Goal: Task Accomplishment & Management: Manage account settings

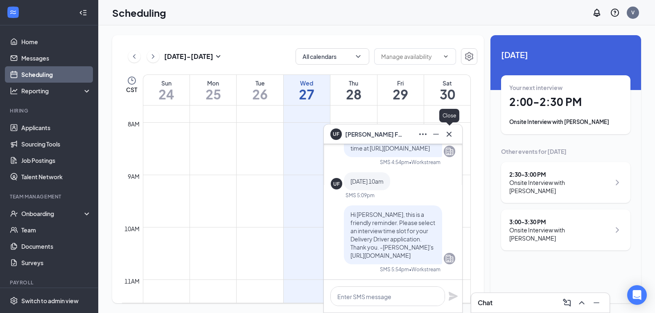
click at [447, 132] on icon "Cross" at bounding box center [449, 133] width 5 height 5
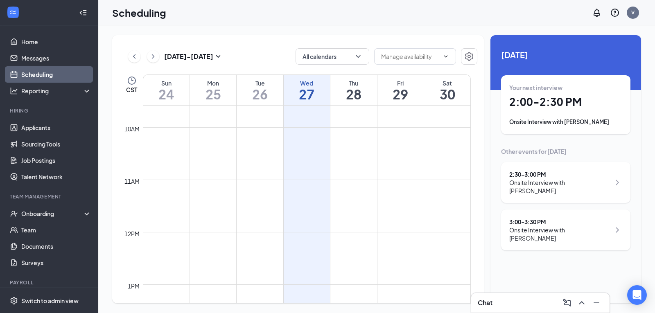
scroll to position [648, 0]
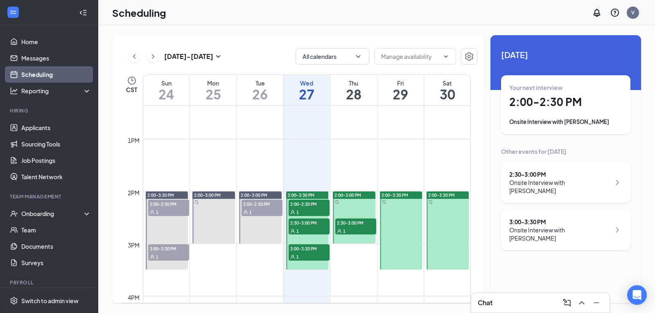
click at [163, 203] on span "2:00-2:30 PM" at bounding box center [168, 204] width 41 height 8
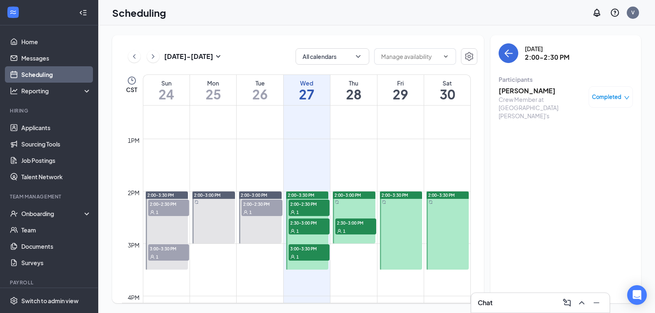
click at [527, 93] on h3 "[PERSON_NAME]" at bounding box center [542, 90] width 86 height 9
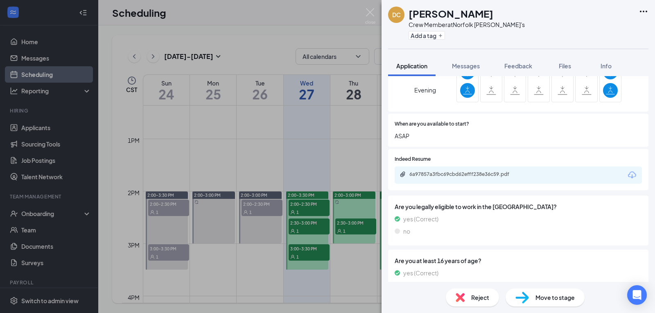
scroll to position [260, 0]
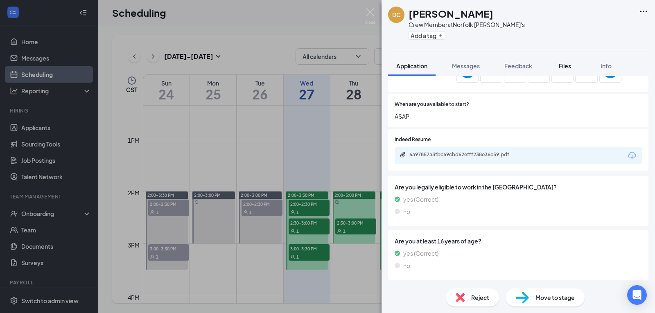
click at [560, 66] on span "Files" at bounding box center [565, 65] width 12 height 7
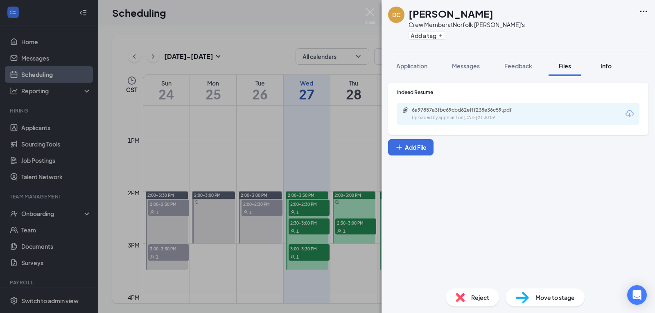
click at [612, 68] on div "Info" at bounding box center [606, 66] width 16 height 8
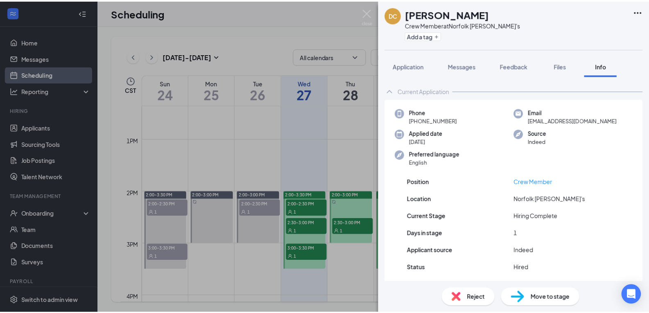
scroll to position [25, 0]
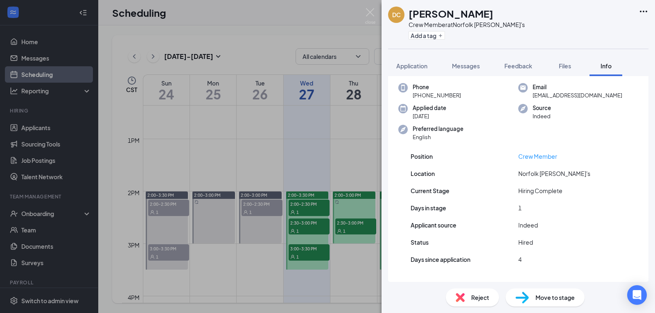
click at [437, 14] on h1 "[PERSON_NAME]" at bounding box center [451, 14] width 85 height 14
click at [368, 16] on img at bounding box center [370, 16] width 10 height 16
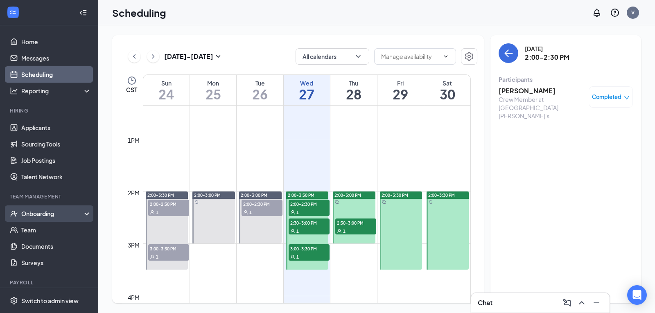
click at [36, 212] on div "Onboarding" at bounding box center [52, 214] width 63 height 8
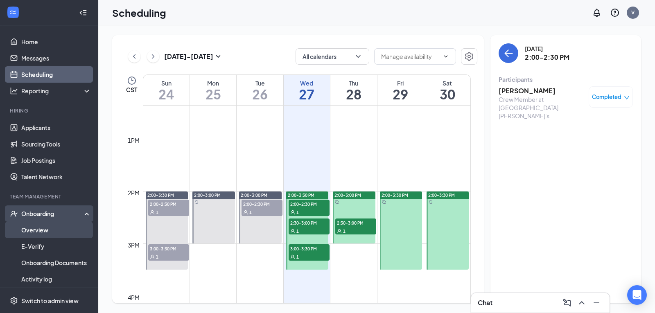
click at [32, 226] on link "Overview" at bounding box center [56, 230] width 70 height 16
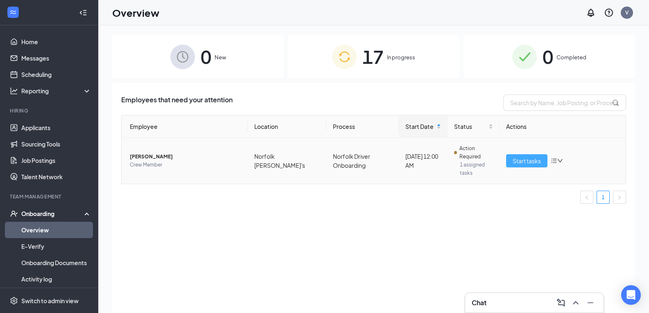
click at [516, 162] on span "Start tasks" at bounding box center [527, 160] width 28 height 9
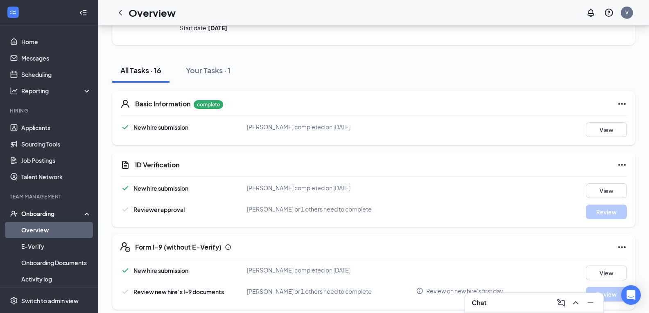
scroll to position [60, 0]
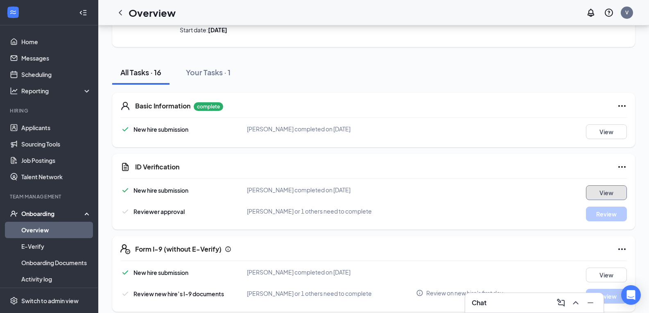
click at [611, 196] on button "View" at bounding box center [606, 192] width 41 height 15
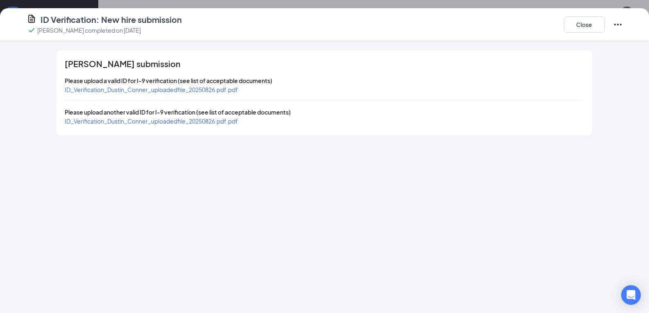
click at [116, 89] on span "ID_Verification_Dustin_Conner_uploadedfile_20250826.pdf.pdf" at bounding box center [151, 89] width 173 height 7
click at [171, 117] on div "ID_Verification_Dustin_Conner_uploadedfile_20250826.pdf.pdf" at bounding box center [151, 121] width 173 height 9
click at [173, 126] on div "[PERSON_NAME] submission Please upload a valid ID for I-9 verification (see lis…" at bounding box center [324, 93] width 536 height 86
click at [174, 123] on span "ID_Verification_Dustin_Conner_uploadedfile_20250826.pdf.pdf" at bounding box center [151, 121] width 173 height 7
click at [582, 27] on button "Close" at bounding box center [584, 24] width 41 height 16
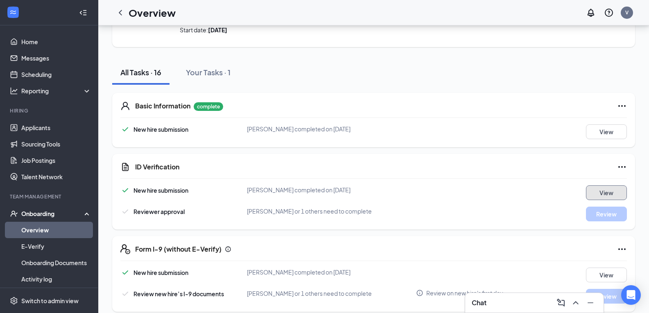
click at [586, 185] on button "View" at bounding box center [606, 192] width 41 height 15
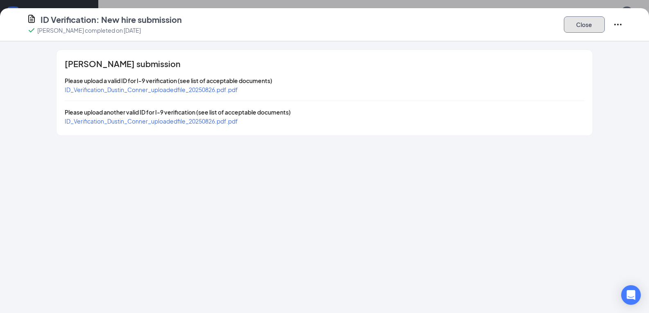
click at [599, 18] on button "Close" at bounding box center [584, 24] width 41 height 16
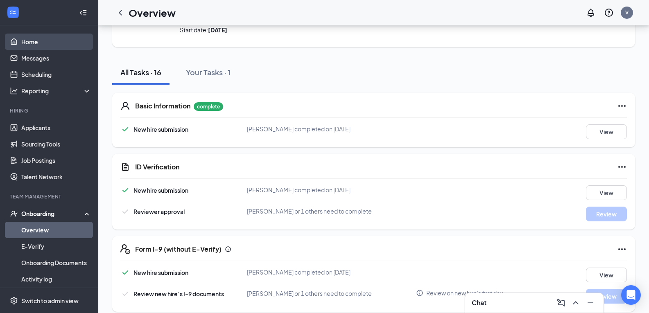
click at [44, 41] on link "Home" at bounding box center [56, 42] width 70 height 16
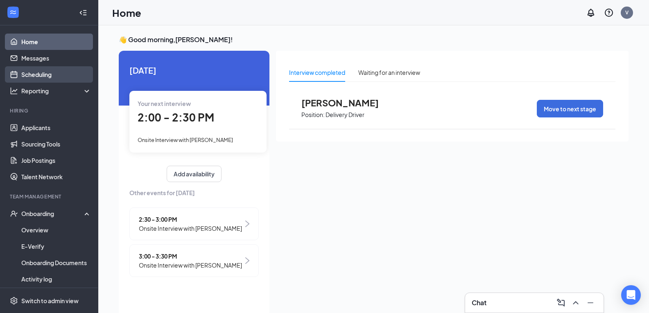
click at [41, 77] on link "Scheduling" at bounding box center [56, 74] width 70 height 16
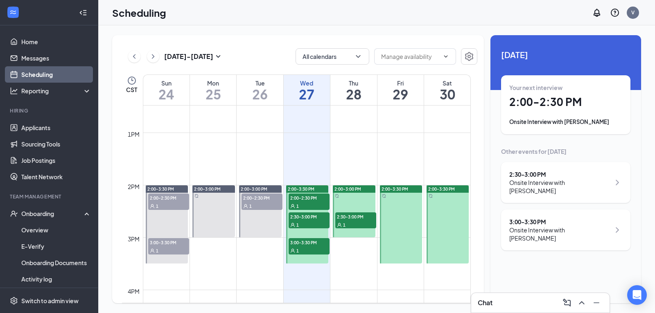
scroll to position [648, 0]
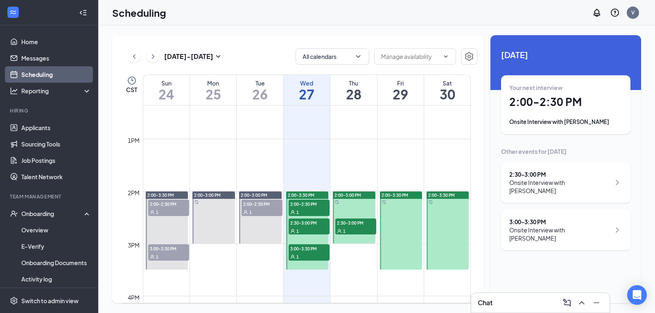
click at [309, 204] on span "2:00-2:30 PM" at bounding box center [309, 204] width 41 height 8
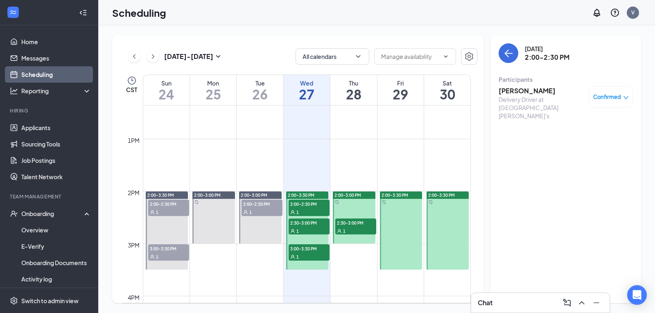
click at [311, 222] on span "2:30-3:00 PM" at bounding box center [309, 223] width 41 height 8
click at [311, 208] on div "1" at bounding box center [309, 212] width 41 height 8
click at [311, 226] on span "2:30-3:00 PM" at bounding box center [309, 223] width 41 height 8
click at [308, 251] on span "3:00-3:30 PM" at bounding box center [309, 248] width 41 height 8
click at [305, 210] on div "1" at bounding box center [309, 212] width 41 height 8
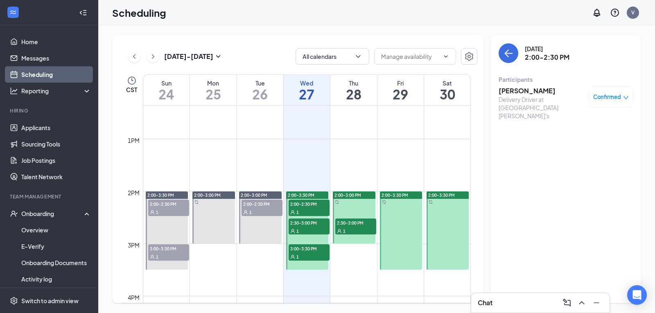
click at [299, 204] on span "2:00-2:30 PM" at bounding box center [309, 204] width 41 height 8
click at [523, 88] on h3 "[PERSON_NAME]" at bounding box center [542, 90] width 86 height 9
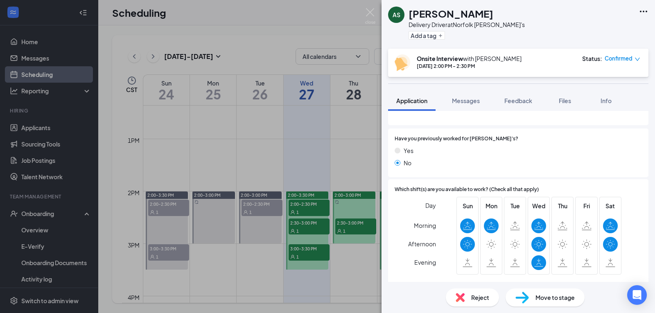
scroll to position [123, 0]
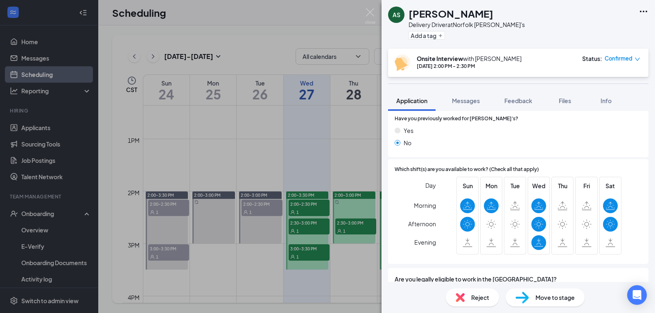
click at [307, 219] on div "AS [PERSON_NAME] Delivery Driver at [GEOGRAPHIC_DATA] [PERSON_NAME]'s Add a tag…" at bounding box center [327, 156] width 655 height 313
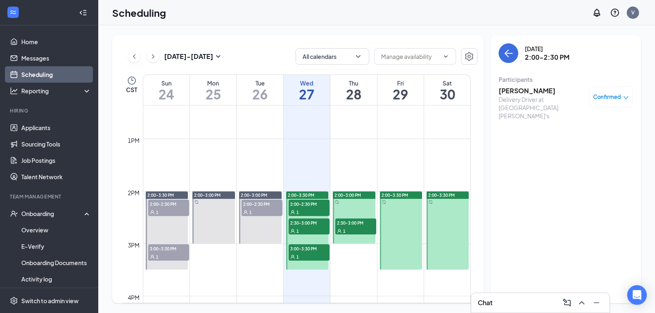
click at [308, 225] on span "2:30-3:00 PM" at bounding box center [309, 223] width 41 height 8
click at [522, 89] on h3 "[PERSON_NAME]" at bounding box center [542, 90] width 86 height 9
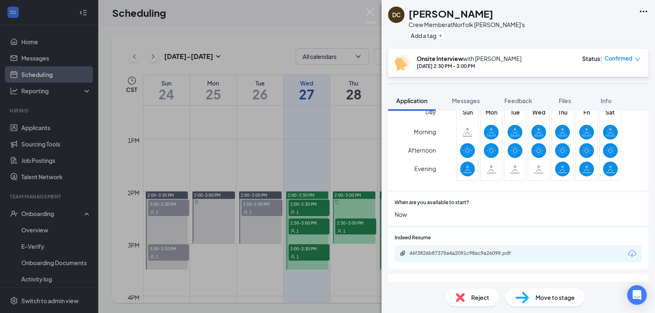
scroll to position [164, 0]
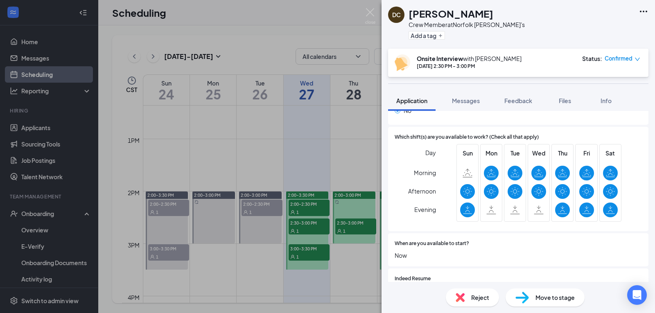
click at [317, 248] on div "DC [PERSON_NAME] Crew Member at [GEOGRAPHIC_DATA] [PERSON_NAME]'s Add a tag Ons…" at bounding box center [327, 156] width 655 height 313
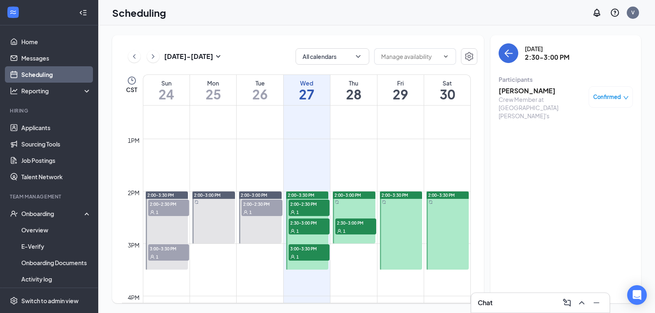
click at [305, 247] on span "3:00-3:30 PM" at bounding box center [309, 248] width 41 height 8
click at [539, 96] on div "Crew Member at [GEOGRAPHIC_DATA] [PERSON_NAME]'s" at bounding box center [542, 107] width 86 height 25
click at [539, 92] on h3 "[PERSON_NAME]" at bounding box center [542, 90] width 86 height 9
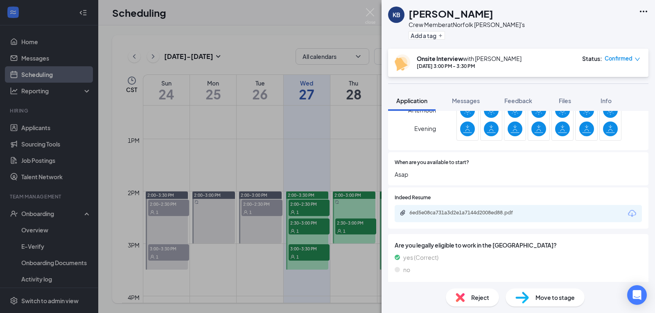
scroll to position [295, 0]
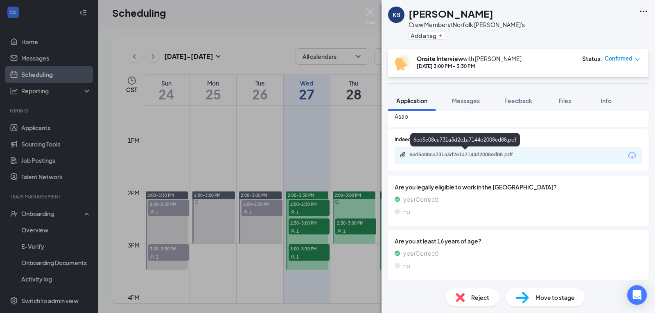
click at [480, 156] on div "6ed5e08ca731a3d2e1a7144d2008ed88.pdf" at bounding box center [466, 154] width 115 height 7
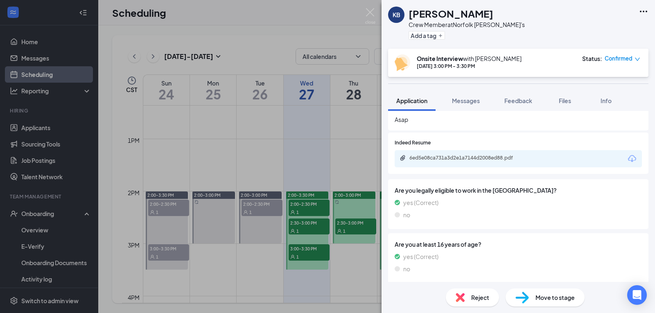
click at [312, 223] on div "KB [PERSON_NAME] Crew Member at [GEOGRAPHIC_DATA] [PERSON_NAME]'s Add a tag Ons…" at bounding box center [327, 156] width 655 height 313
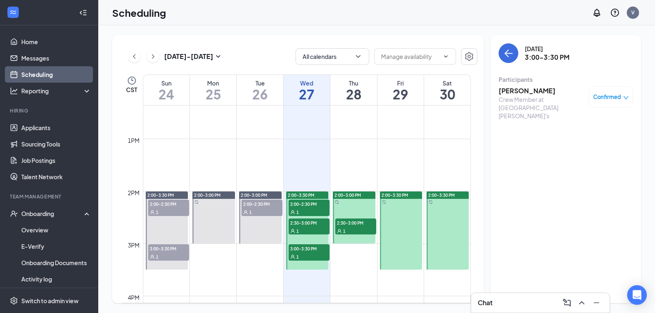
click at [312, 222] on span "2:30-3:00 PM" at bounding box center [309, 223] width 41 height 8
click at [517, 93] on h3 "[PERSON_NAME]" at bounding box center [542, 90] width 86 height 9
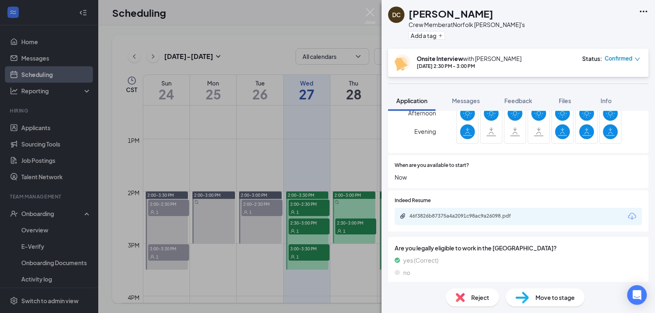
scroll to position [287, 0]
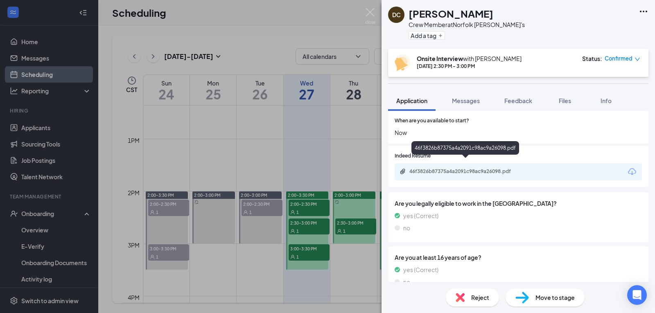
click at [489, 156] on div "46f3826b87375a4a2091c98ac9a26098.pdf" at bounding box center [465, 149] width 108 height 17
click at [489, 168] on div "46f3826b87375a4a2091c98ac9a26098.pdf" at bounding box center [466, 171] width 115 height 7
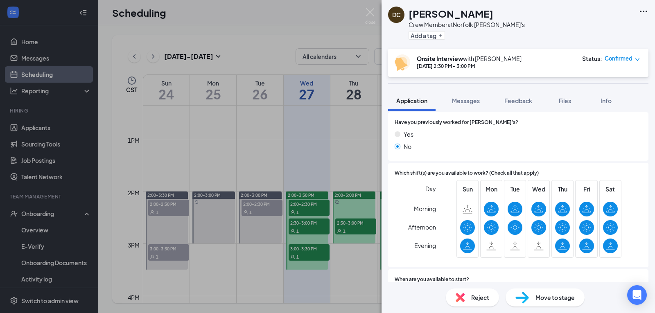
scroll to position [169, 0]
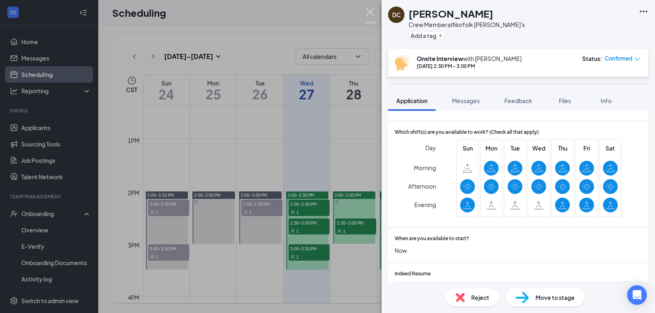
click at [368, 13] on img at bounding box center [370, 16] width 10 height 16
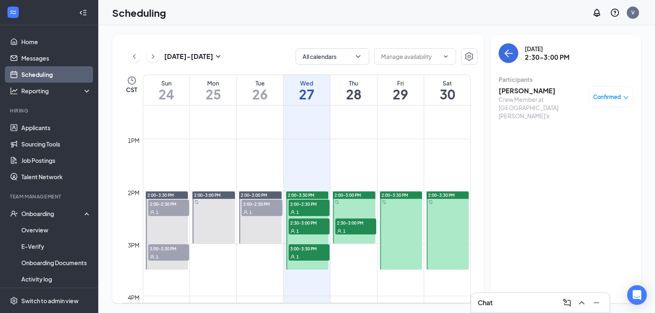
click at [307, 201] on span "2:00-2:30 PM" at bounding box center [309, 204] width 41 height 8
click at [302, 14] on div "Scheduling V" at bounding box center [376, 12] width 557 height 25
